Goal: Task Accomplishment & Management: Use online tool/utility

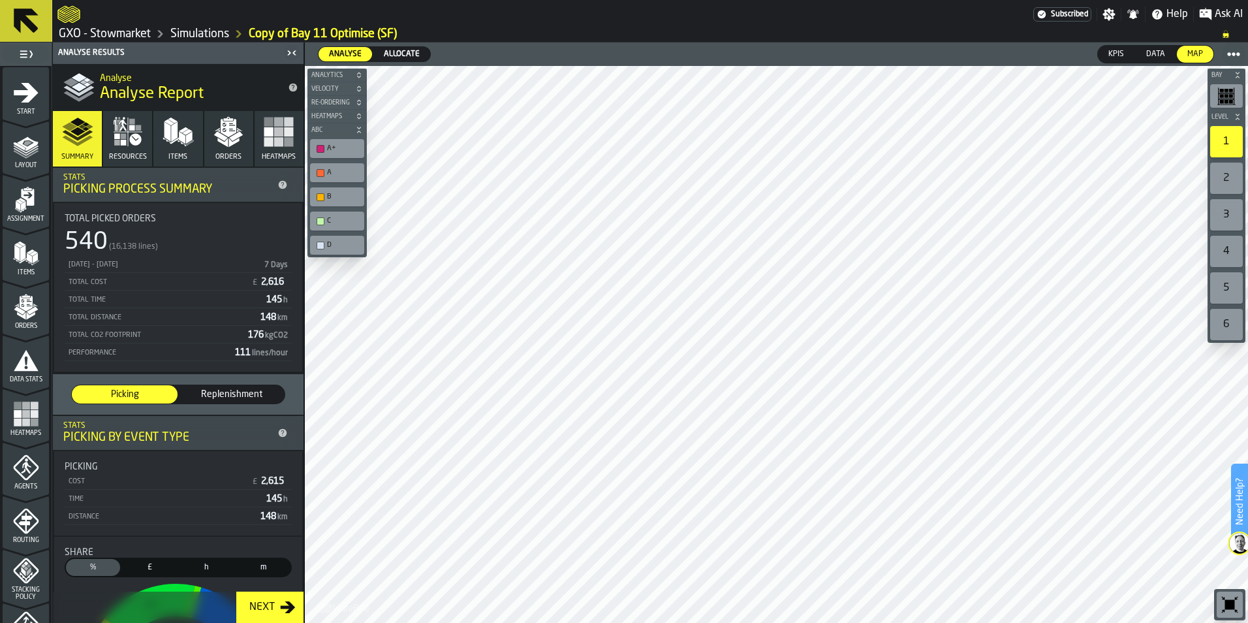
scroll to position [261, 0]
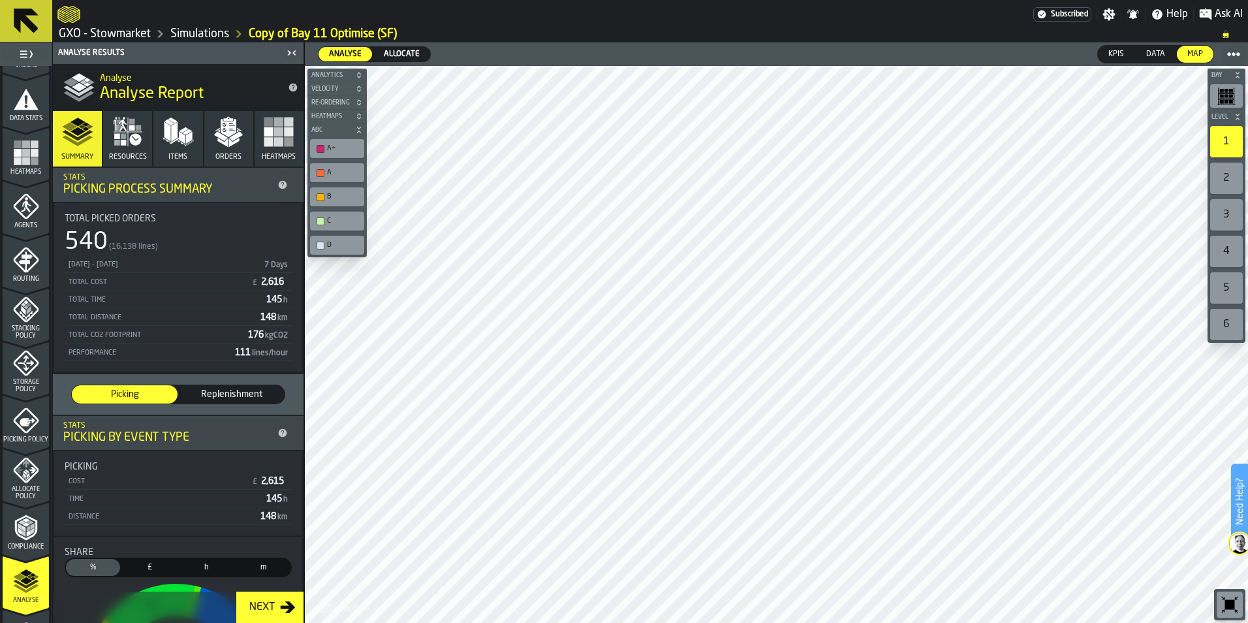
click at [208, 395] on span "Replenishment" at bounding box center [231, 394] width 95 height 13
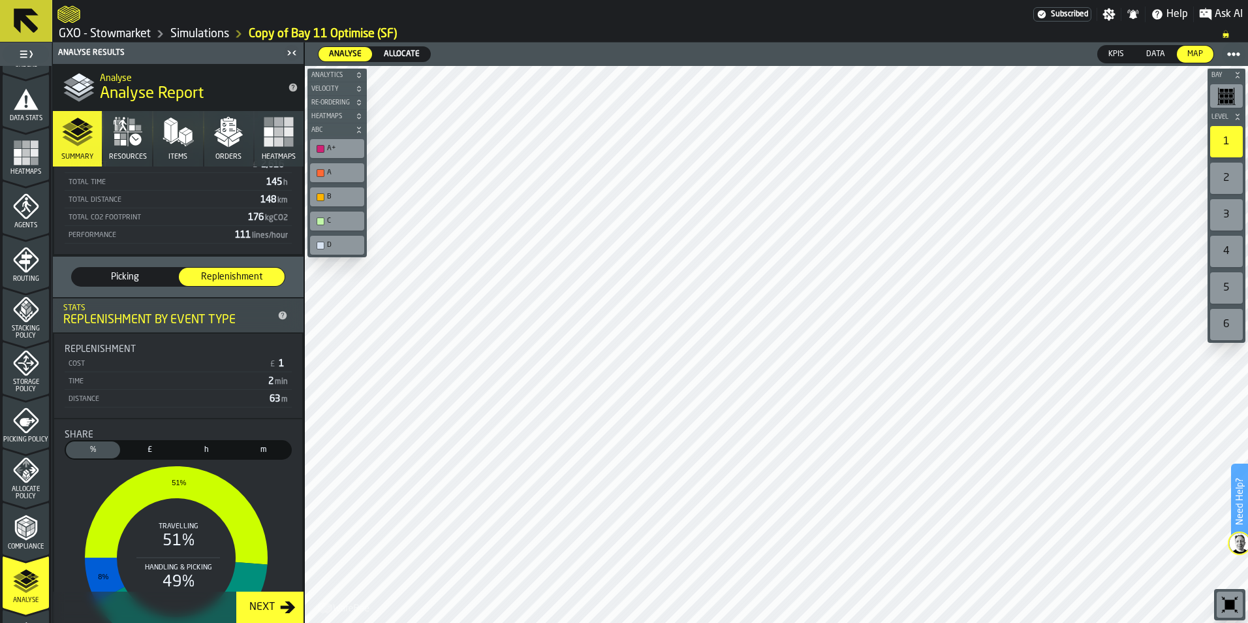
scroll to position [131, 0]
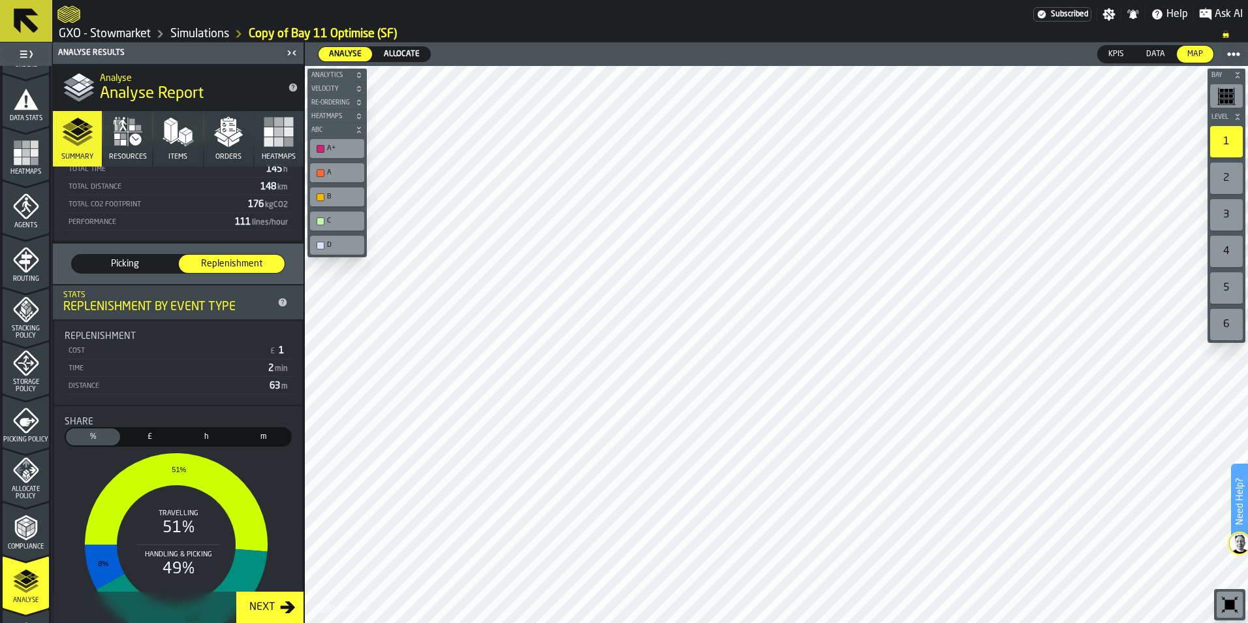
click at [129, 266] on span "Picking" at bounding box center [124, 263] width 95 height 13
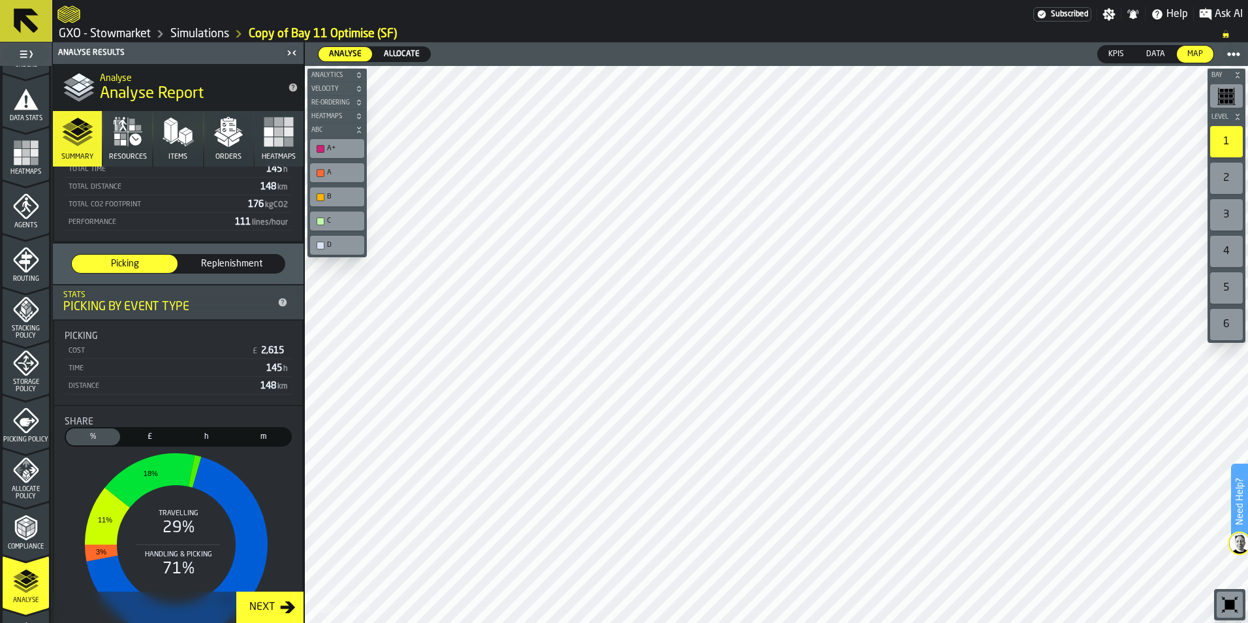
click at [137, 142] on icon "button" at bounding box center [135, 139] width 12 height 12
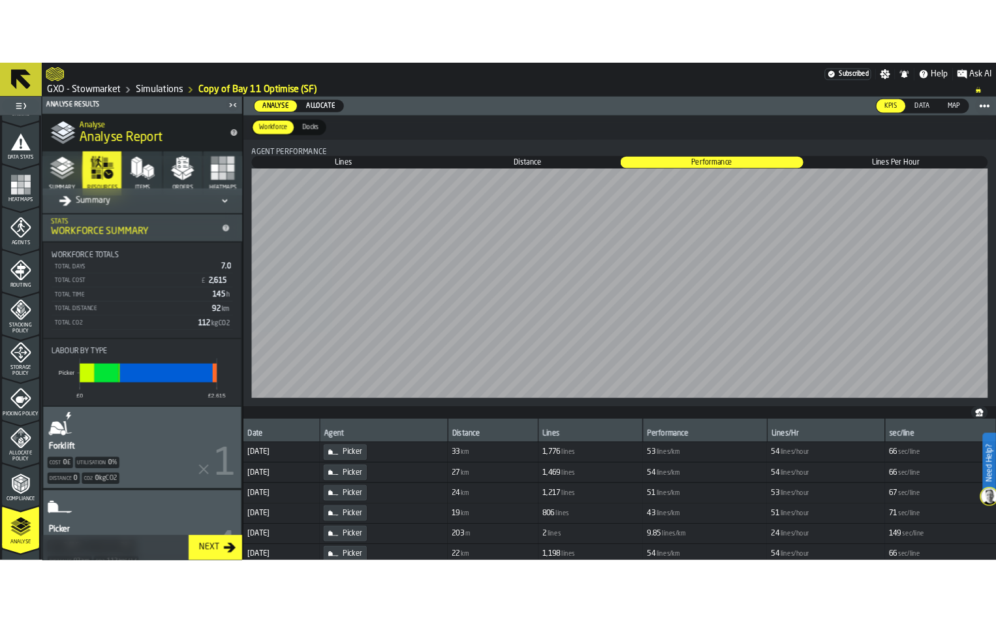
scroll to position [0, 0]
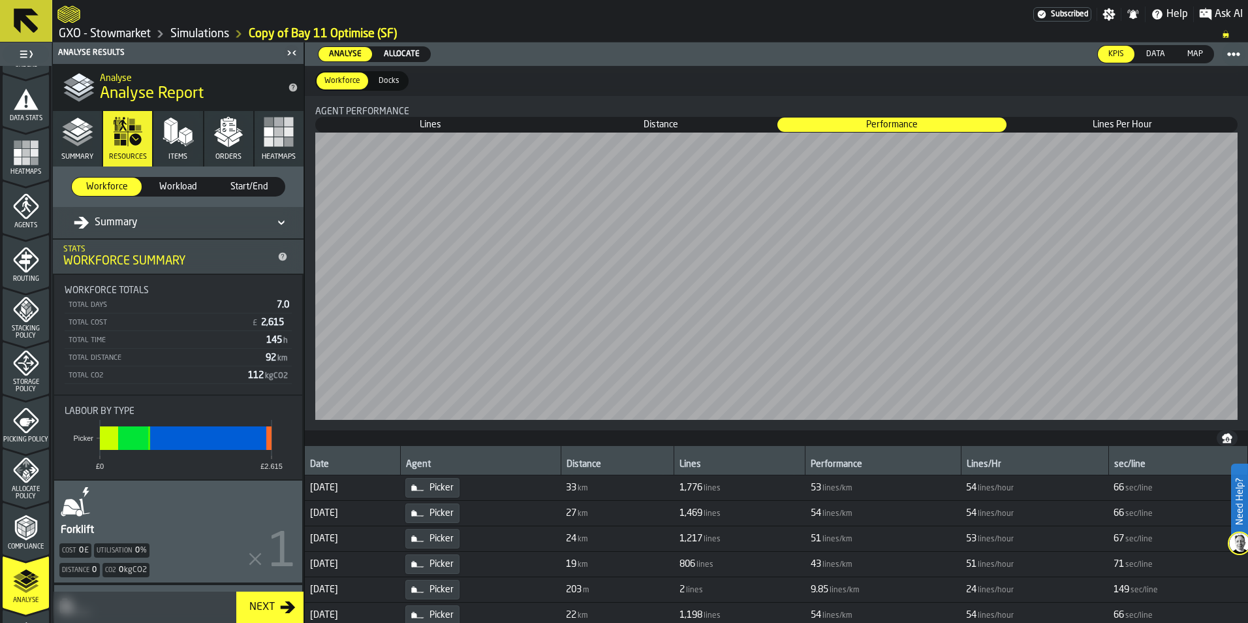
click at [240, 190] on span "Start/End" at bounding box center [249, 186] width 59 height 13
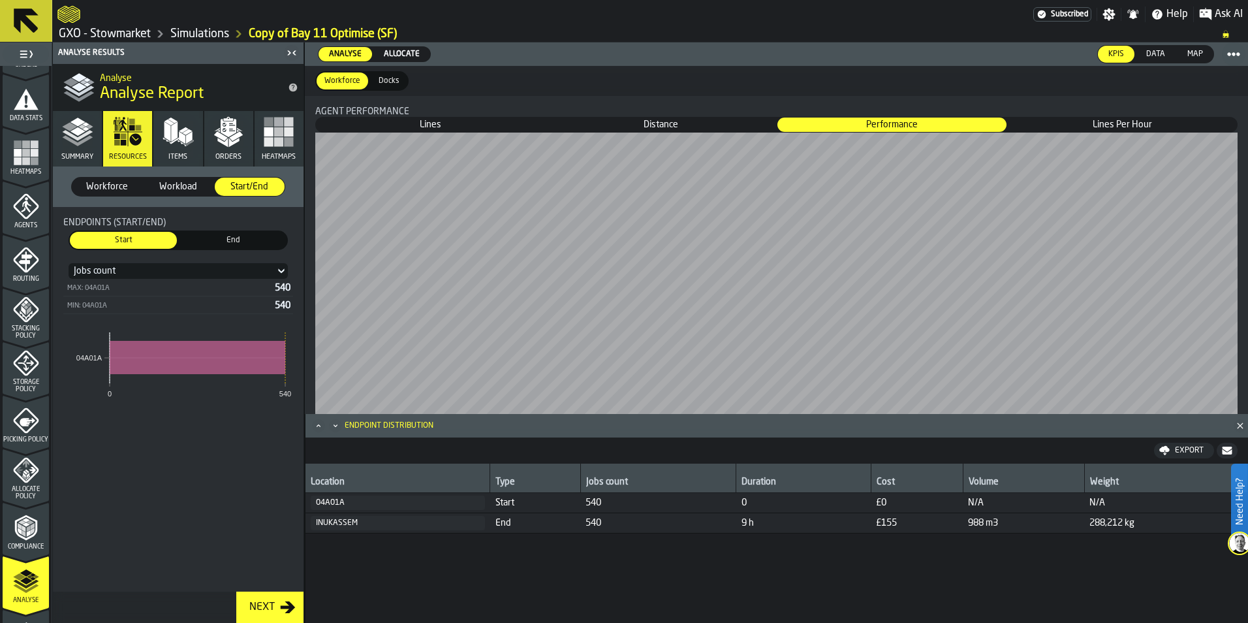
click at [185, 138] on polygon "button" at bounding box center [182, 137] width 7 height 12
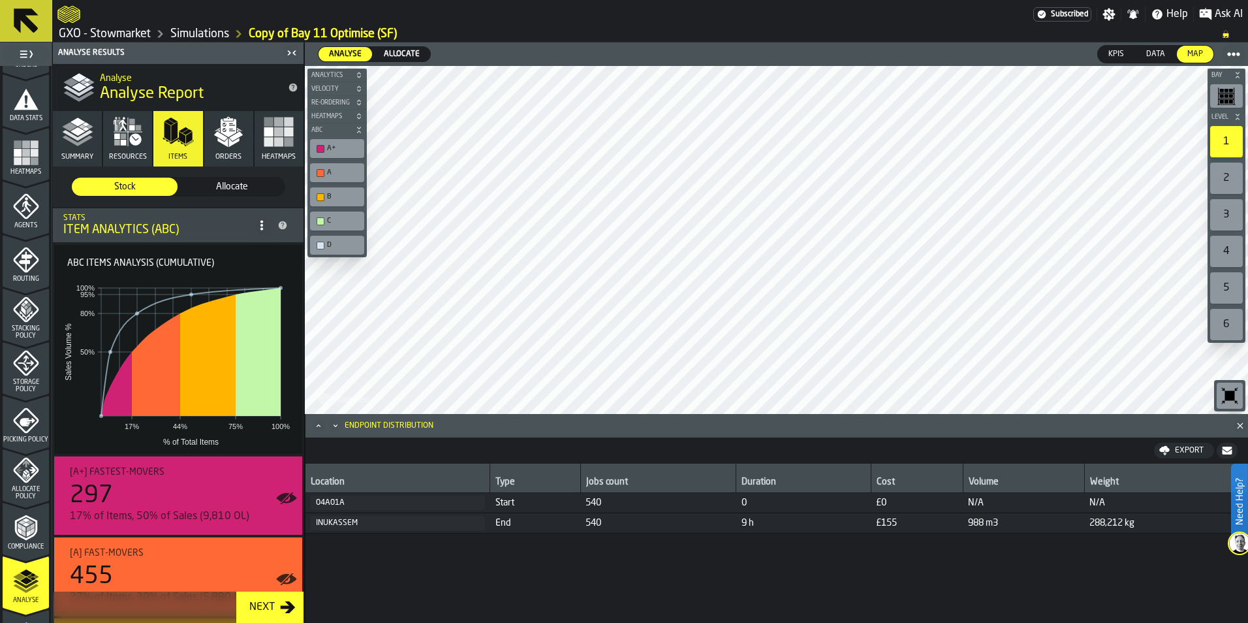
click at [230, 189] on span "Allocate" at bounding box center [231, 186] width 95 height 13
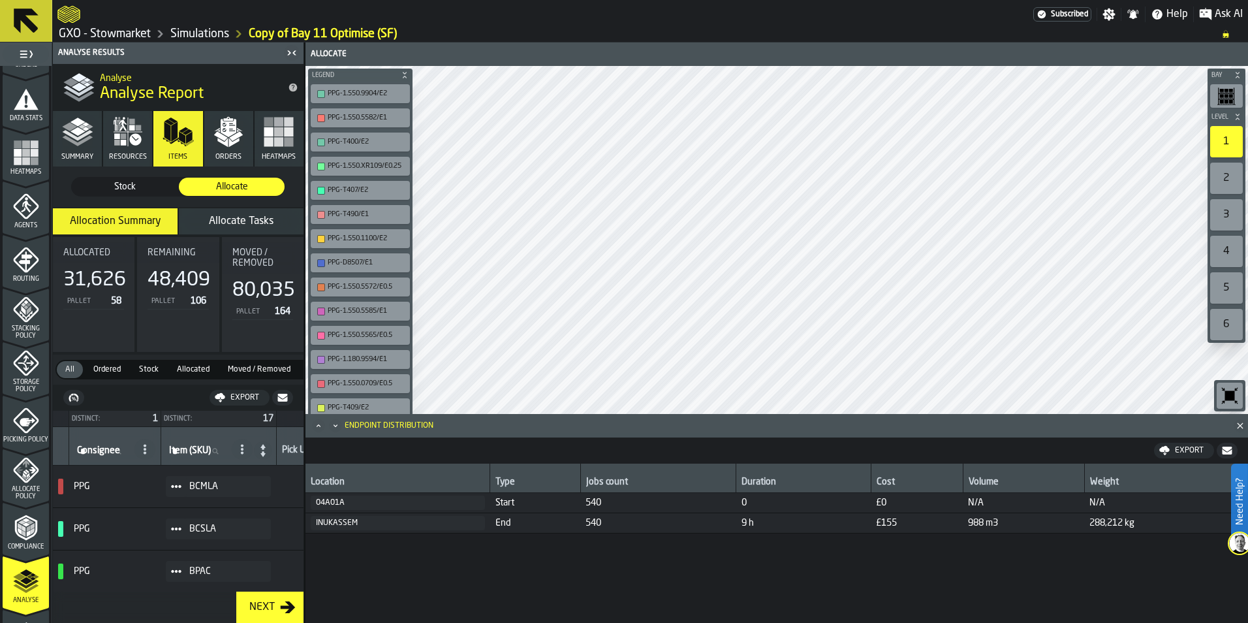
click at [247, 219] on span "Allocate Tasks" at bounding box center [241, 221] width 65 height 10
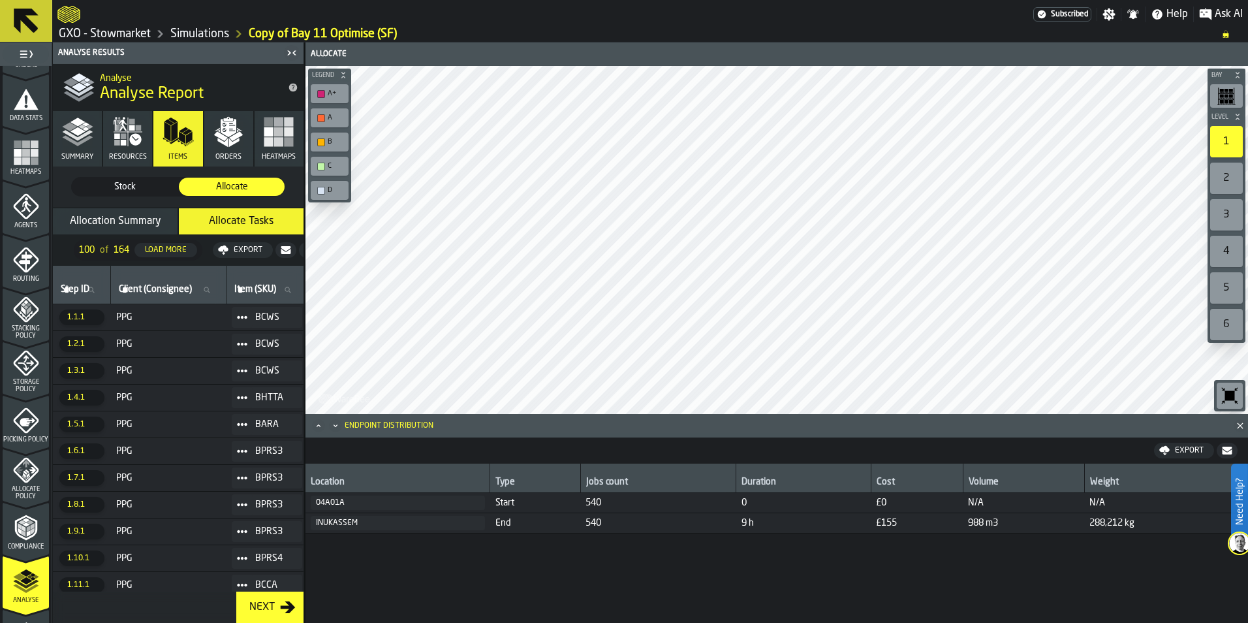
click at [248, 253] on div "Export" at bounding box center [247, 249] width 39 height 9
